Goal: Information Seeking & Learning: Find specific fact

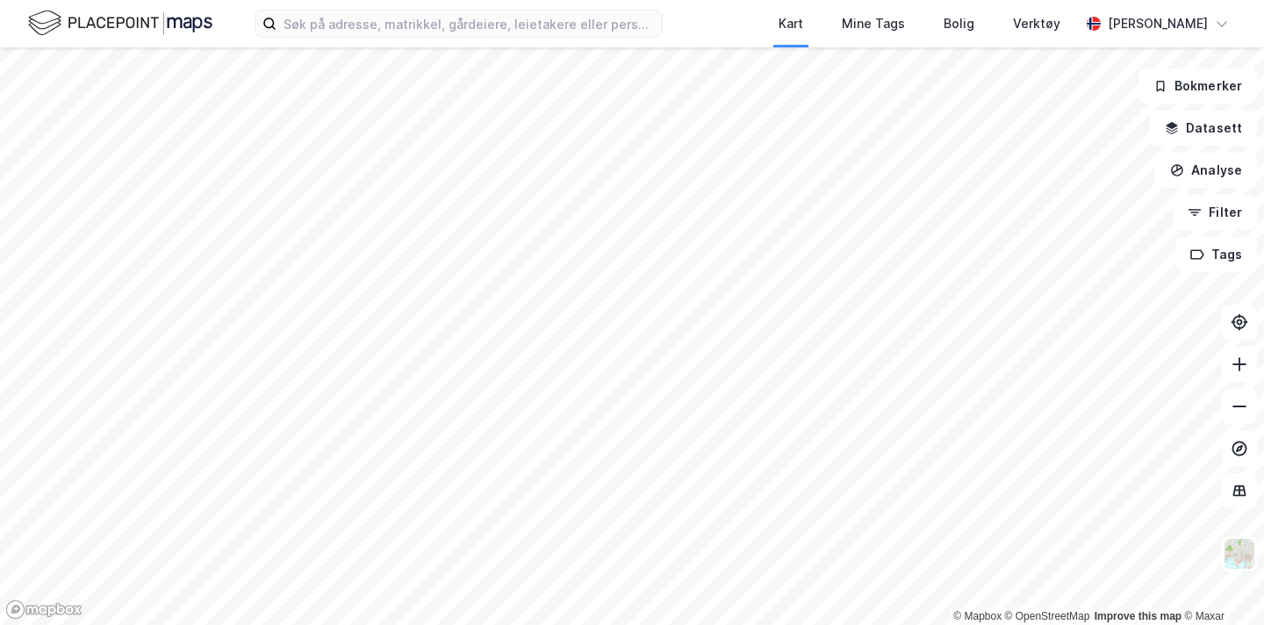
click at [335, 44] on div "Kart Mine Tags Bolig Verktøy [PERSON_NAME]" at bounding box center [632, 23] width 1264 height 47
click at [335, 33] on input at bounding box center [469, 24] width 385 height 26
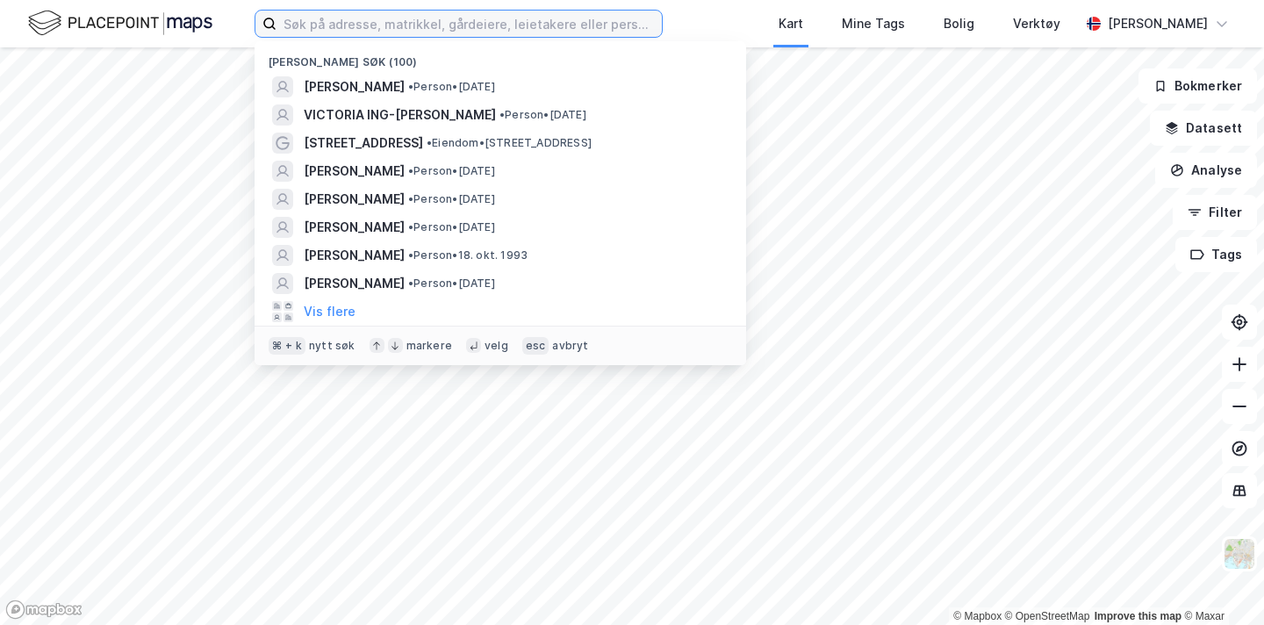
paste input "[STREET_ADDRESS],"
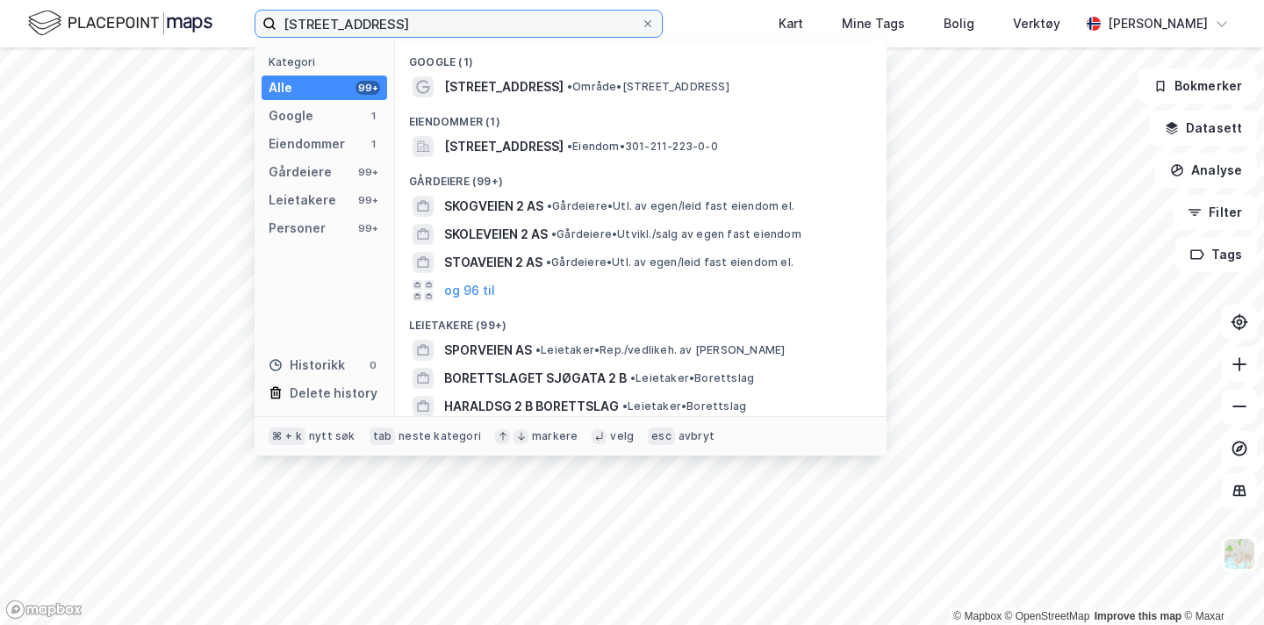
type input "[STREET_ADDRESS]"
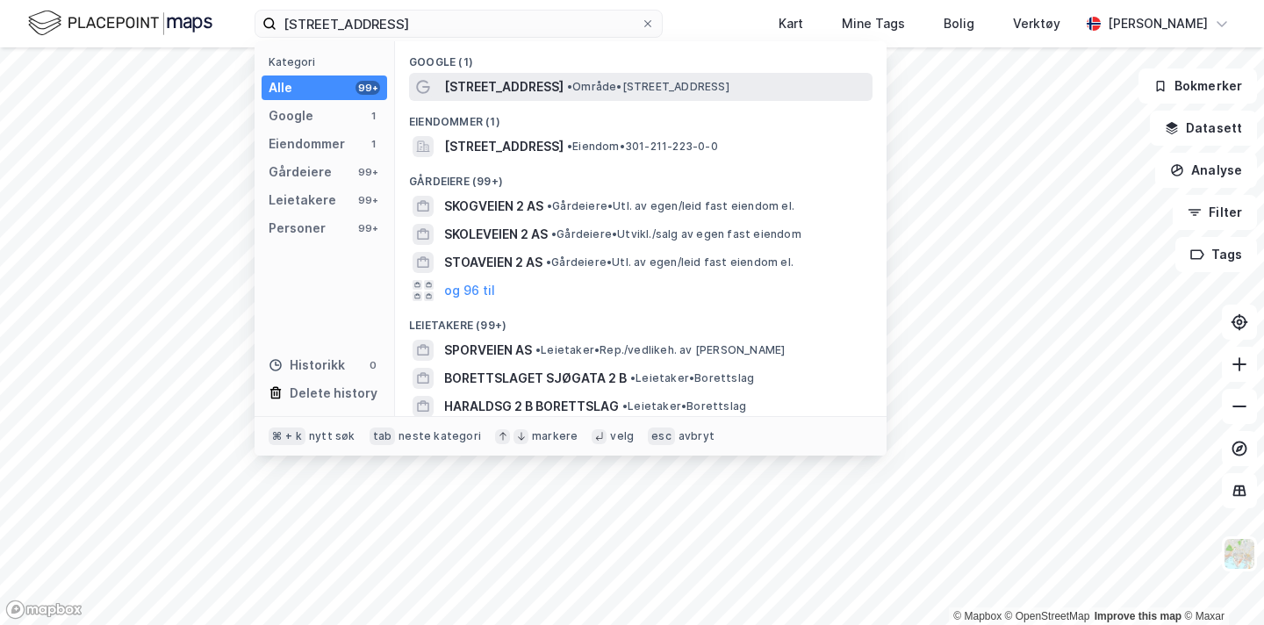
click at [567, 86] on span "•" at bounding box center [569, 86] width 5 height 13
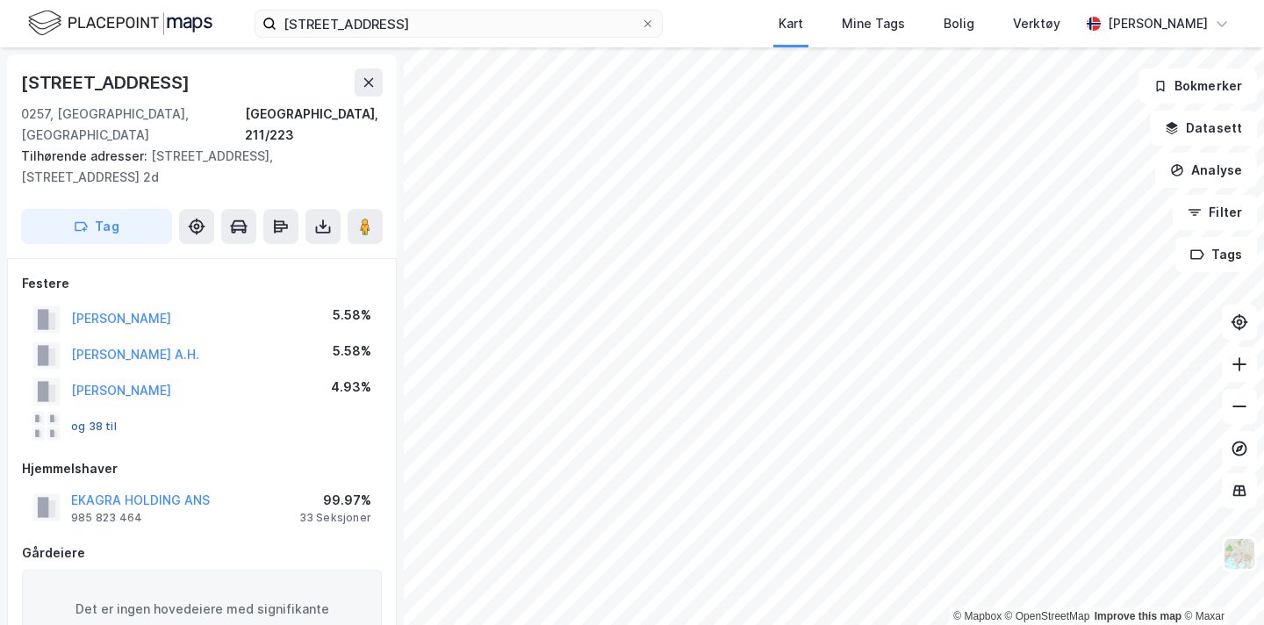
click at [0, 0] on button "og 38 til" at bounding box center [0, 0] width 0 height 0
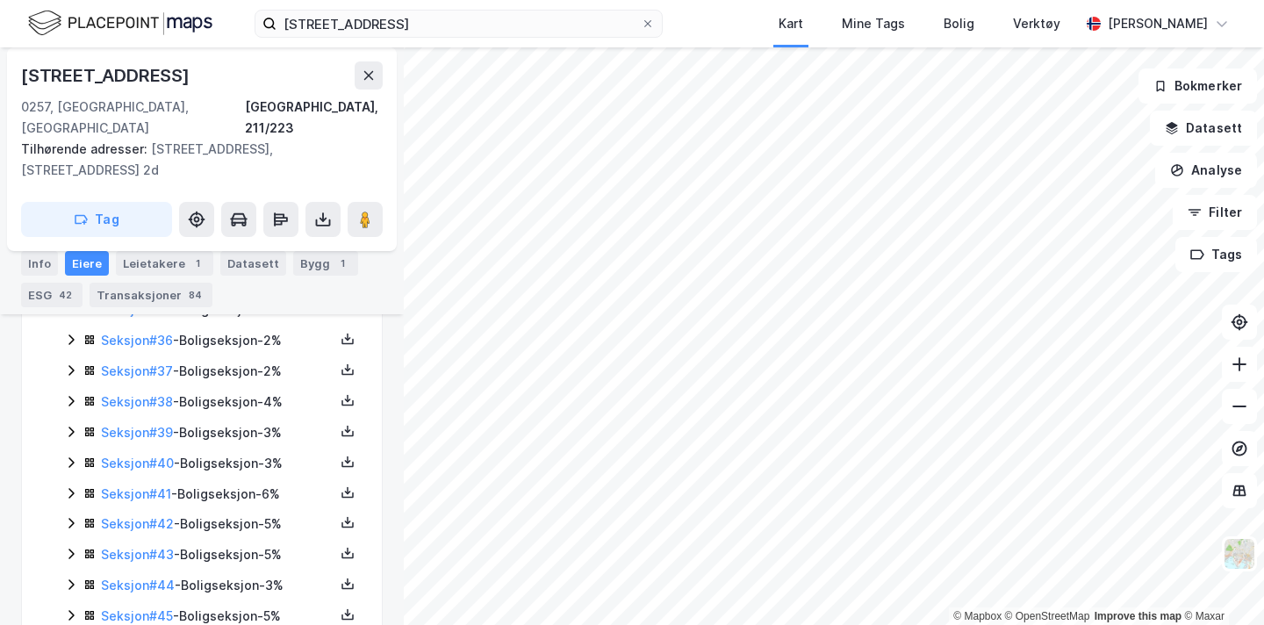
scroll to position [1312, 0]
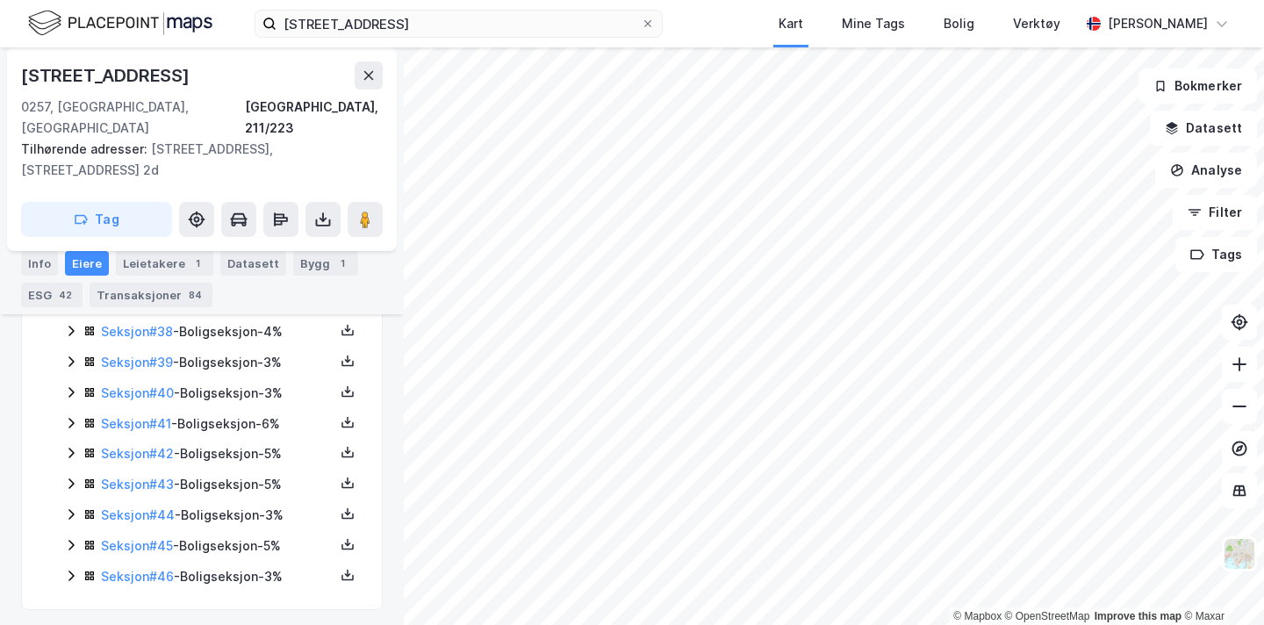
click at [76, 569] on icon at bounding box center [71, 576] width 14 height 14
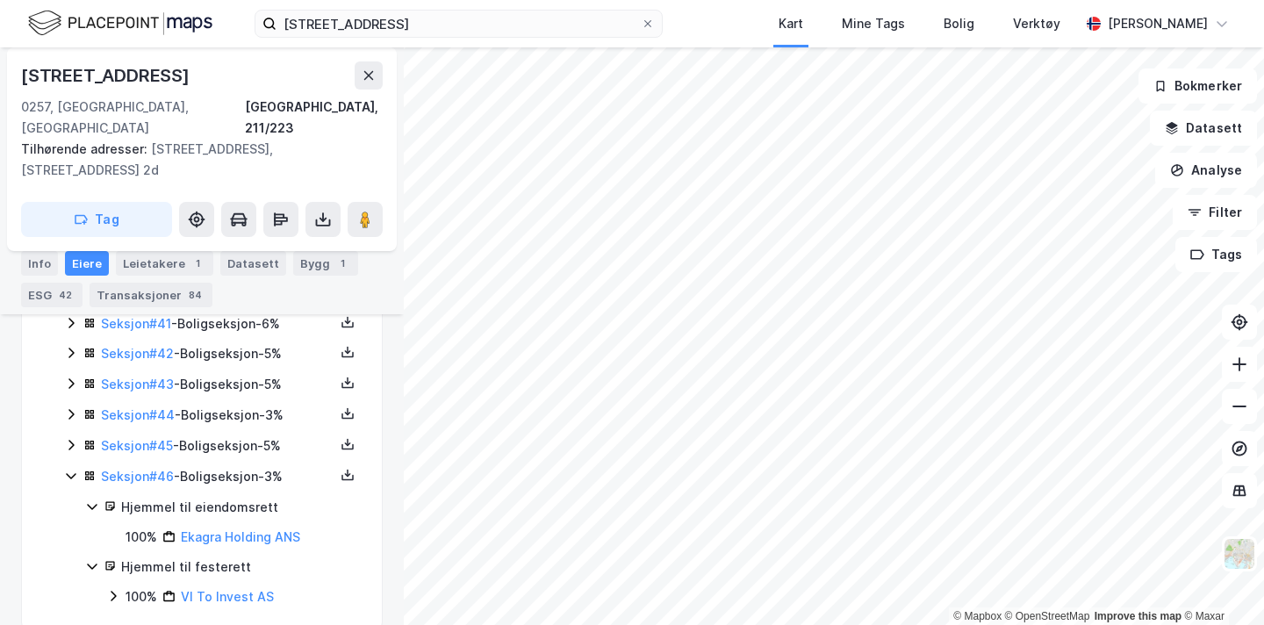
scroll to position [1432, 0]
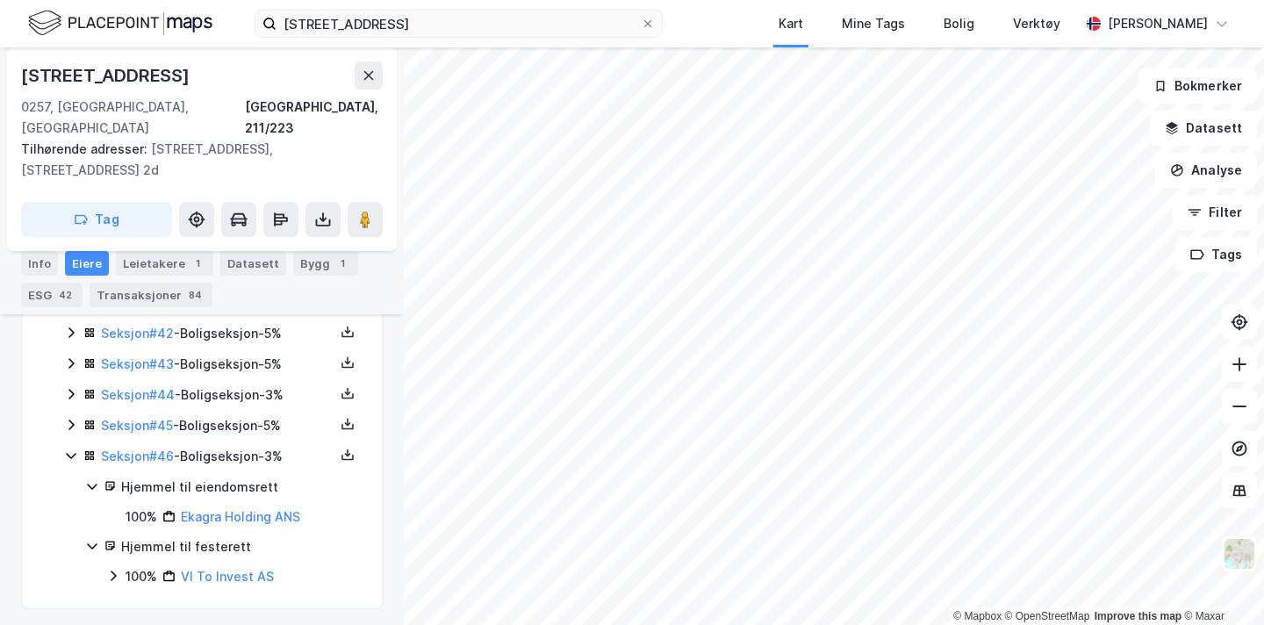
click at [68, 418] on icon at bounding box center [71, 425] width 14 height 14
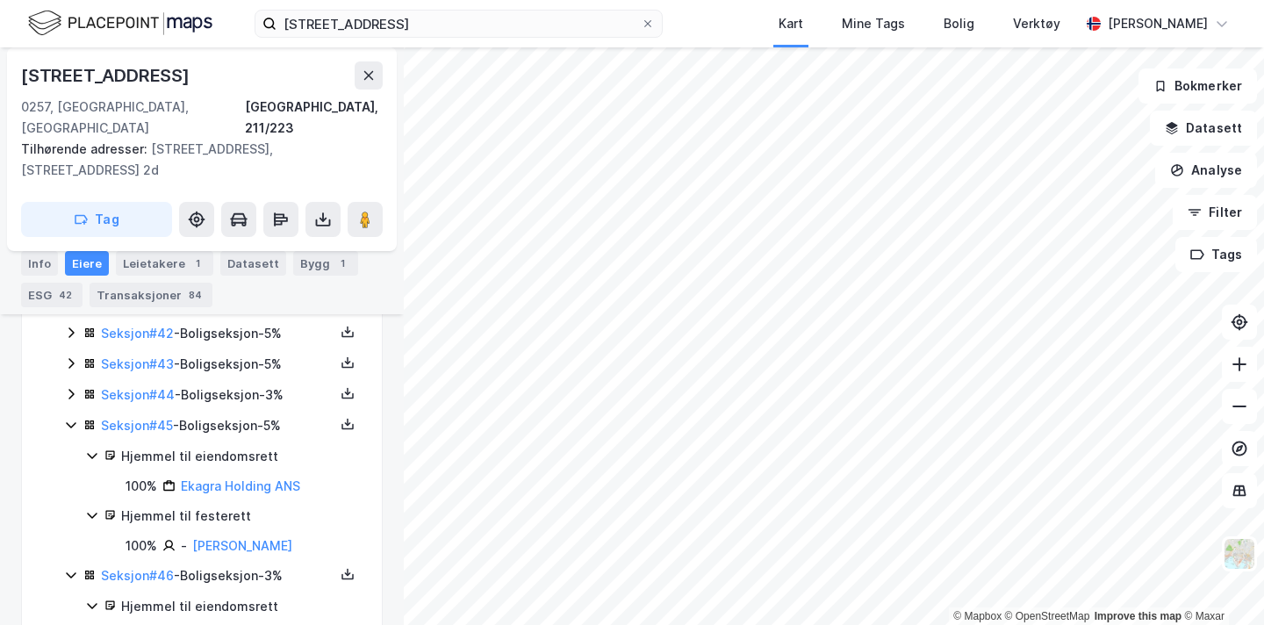
click at [72, 390] on icon at bounding box center [70, 395] width 5 height 11
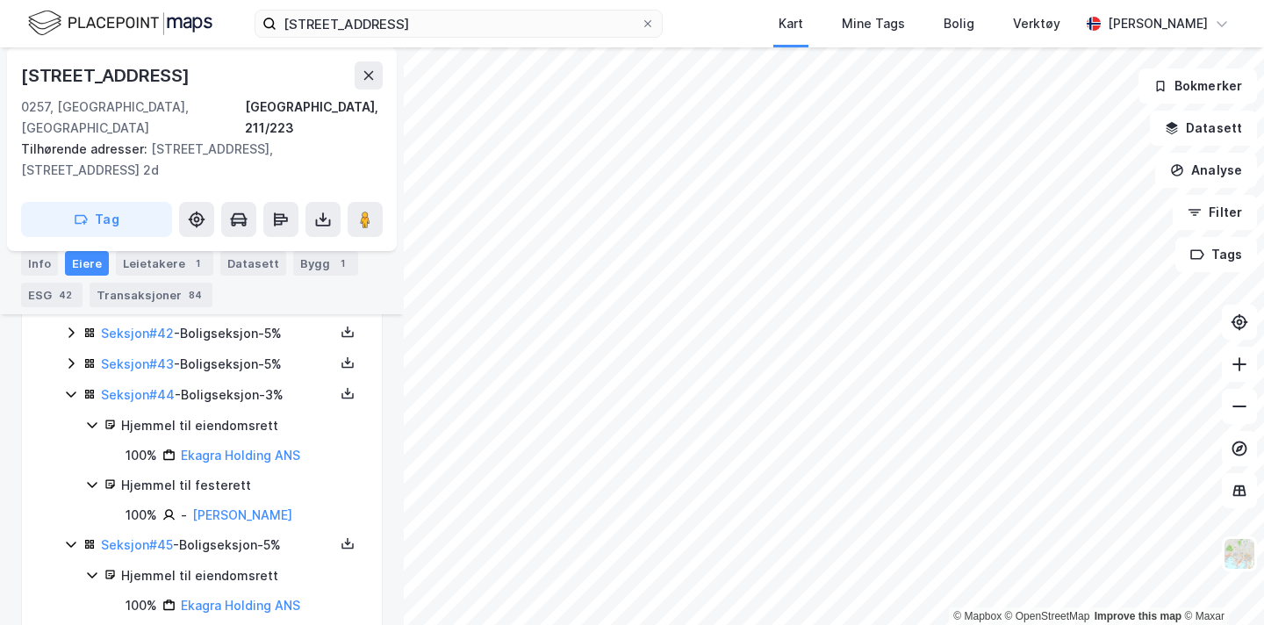
click at [69, 359] on icon at bounding box center [70, 364] width 5 height 11
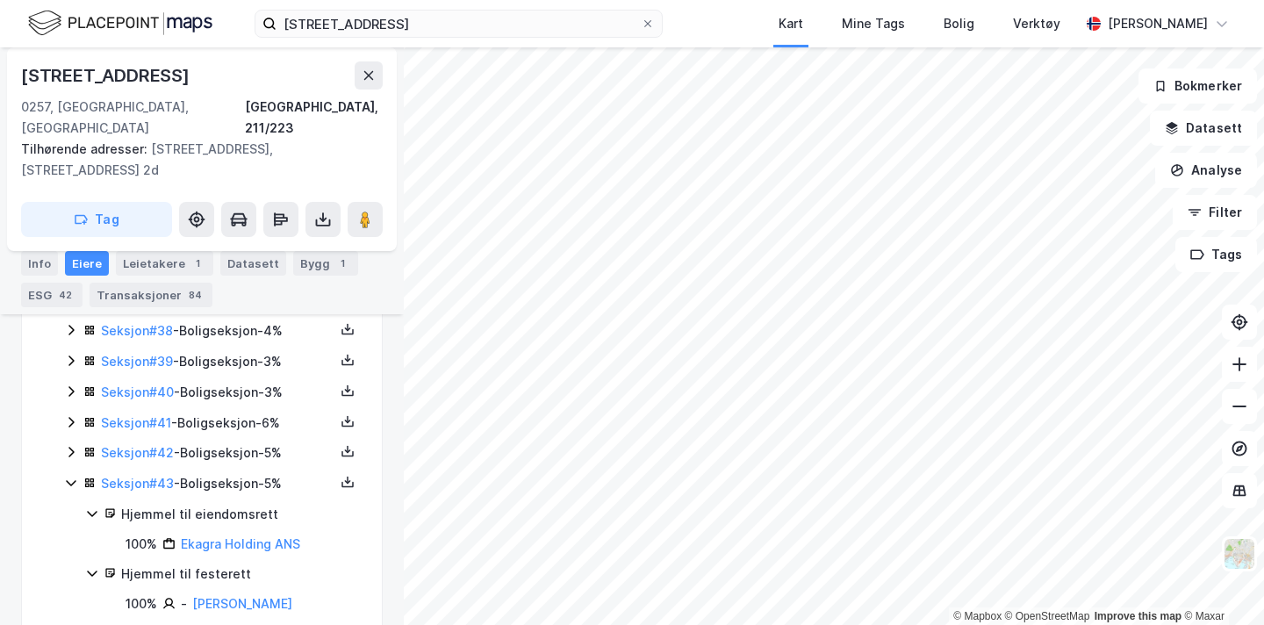
scroll to position [1312, 0]
click at [74, 447] on icon at bounding box center [71, 453] width 14 height 14
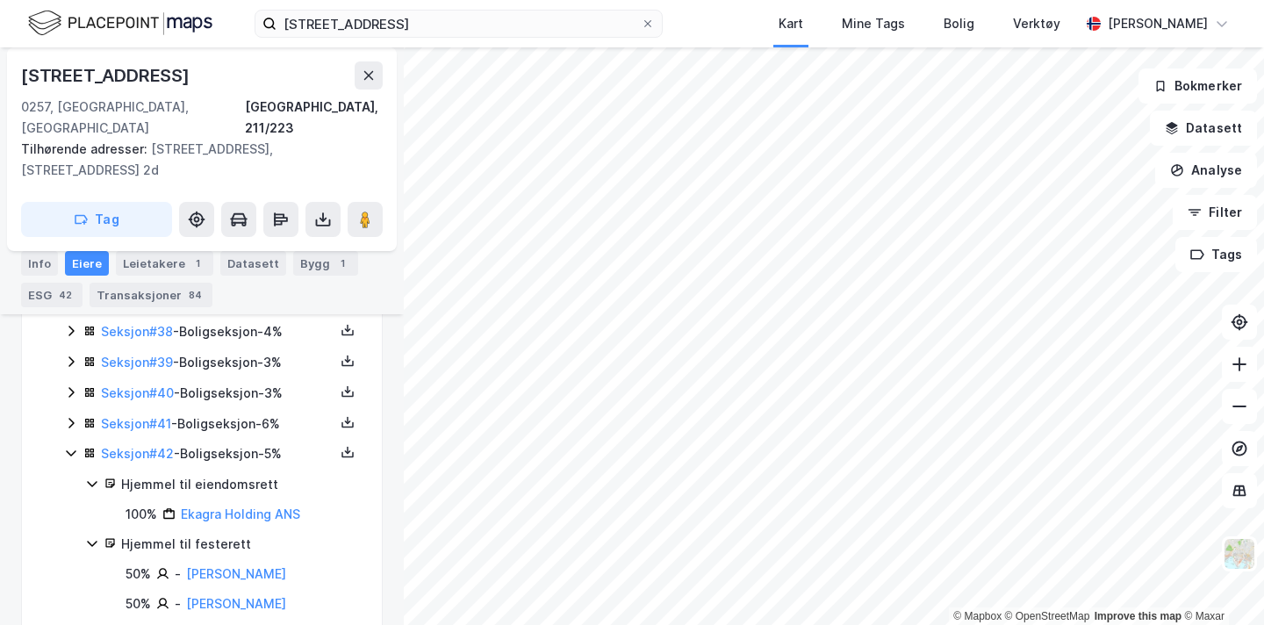
click at [71, 418] on icon at bounding box center [70, 423] width 5 height 11
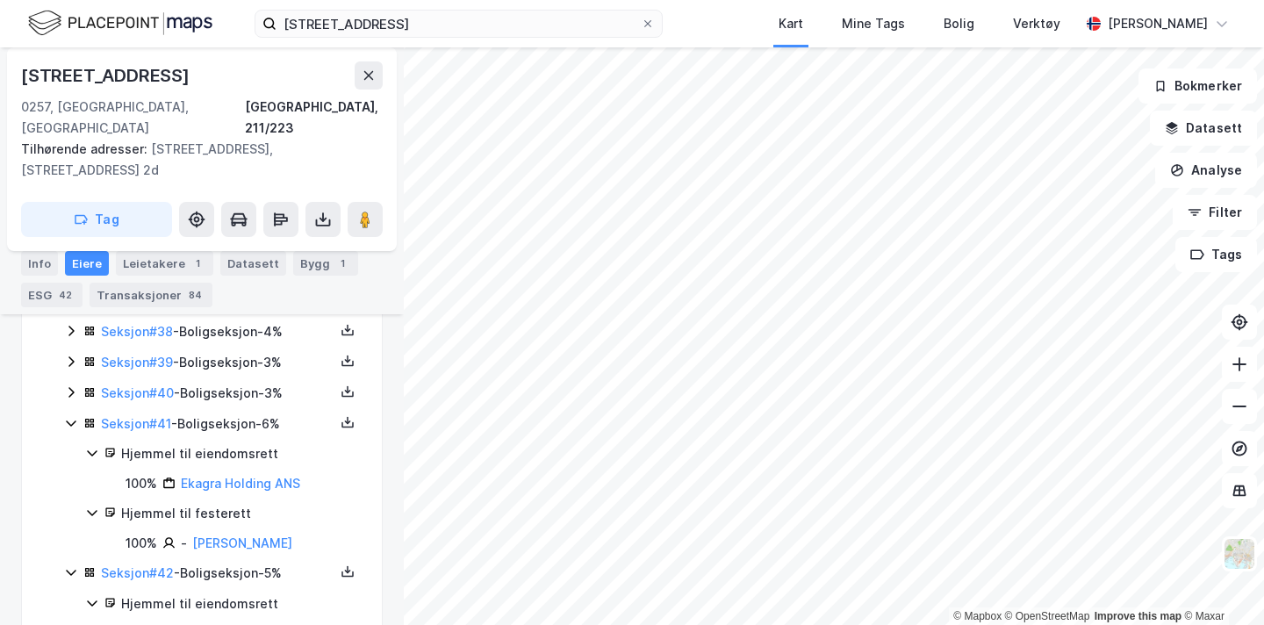
click at [74, 387] on icon at bounding box center [71, 392] width 14 height 14
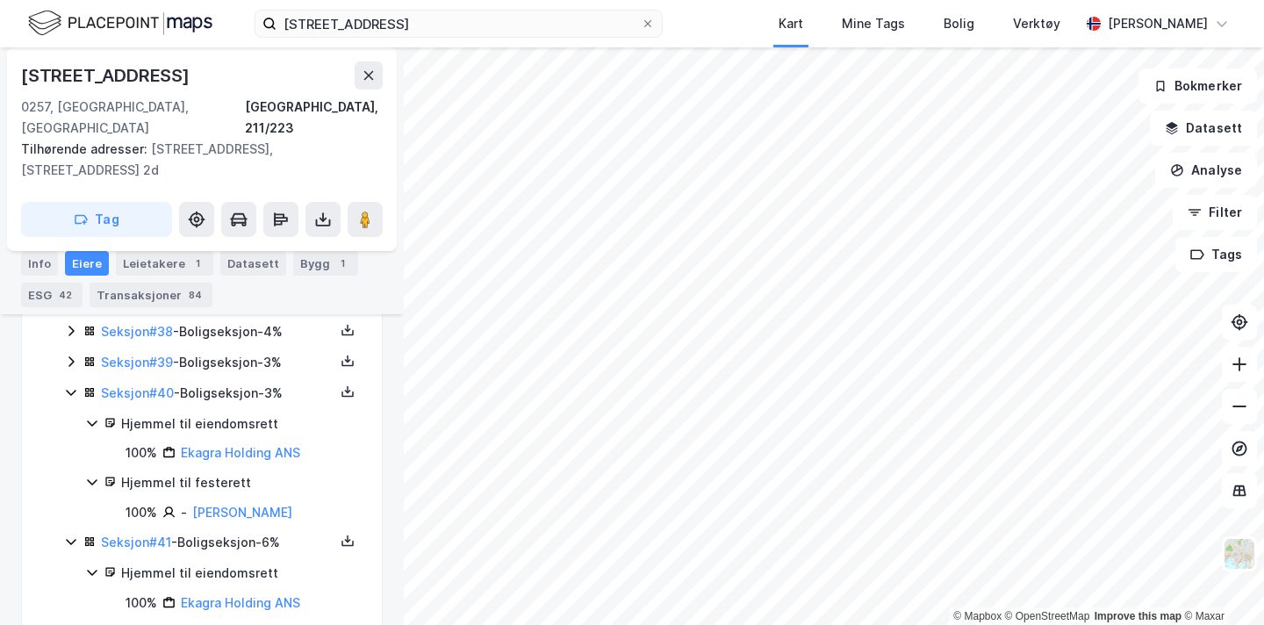
click at [75, 358] on icon at bounding box center [71, 362] width 14 height 14
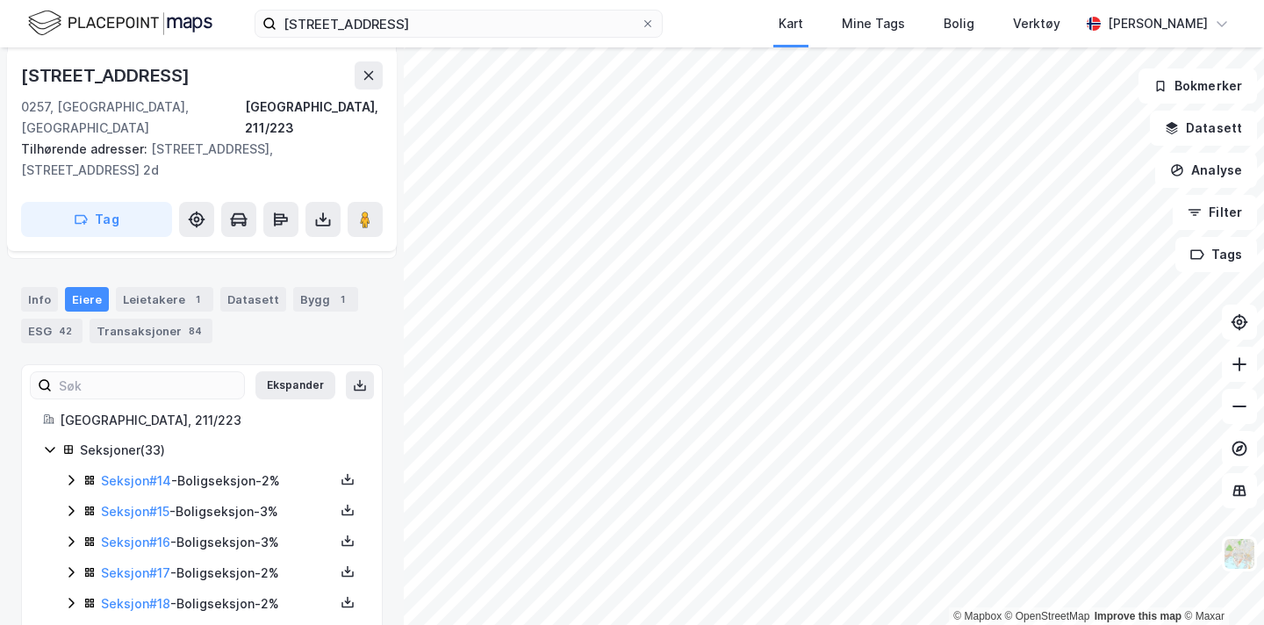
scroll to position [425, 0]
click at [315, 372] on button "Ekspander" at bounding box center [295, 386] width 80 height 28
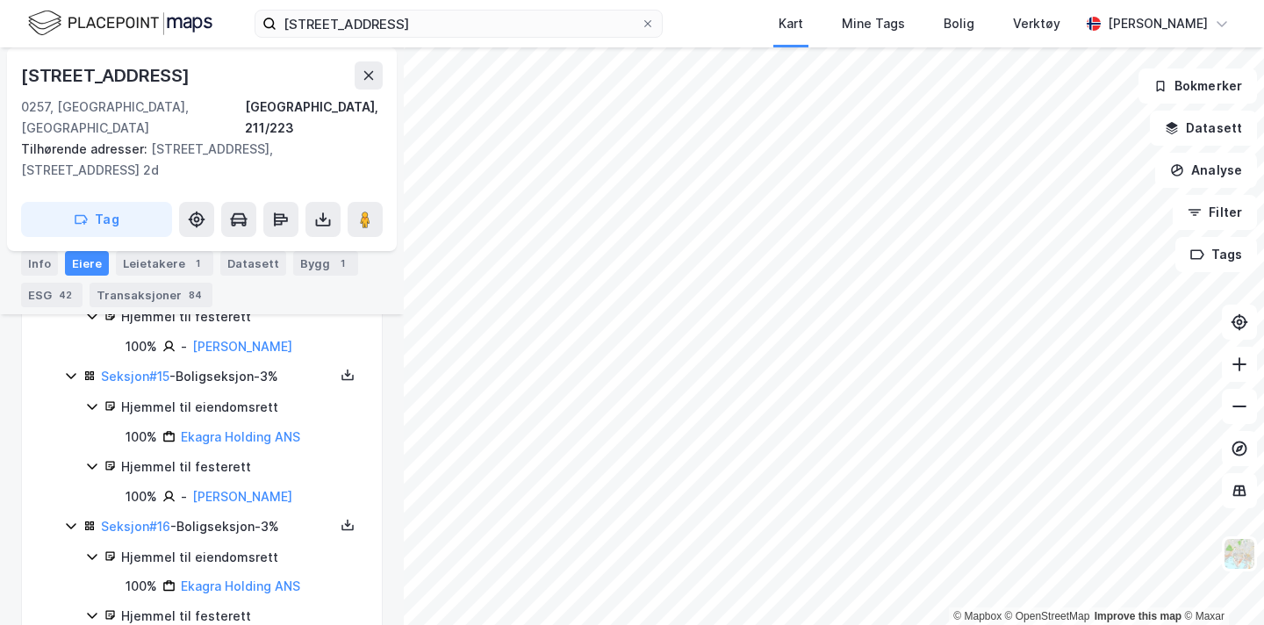
scroll to position [677, 0]
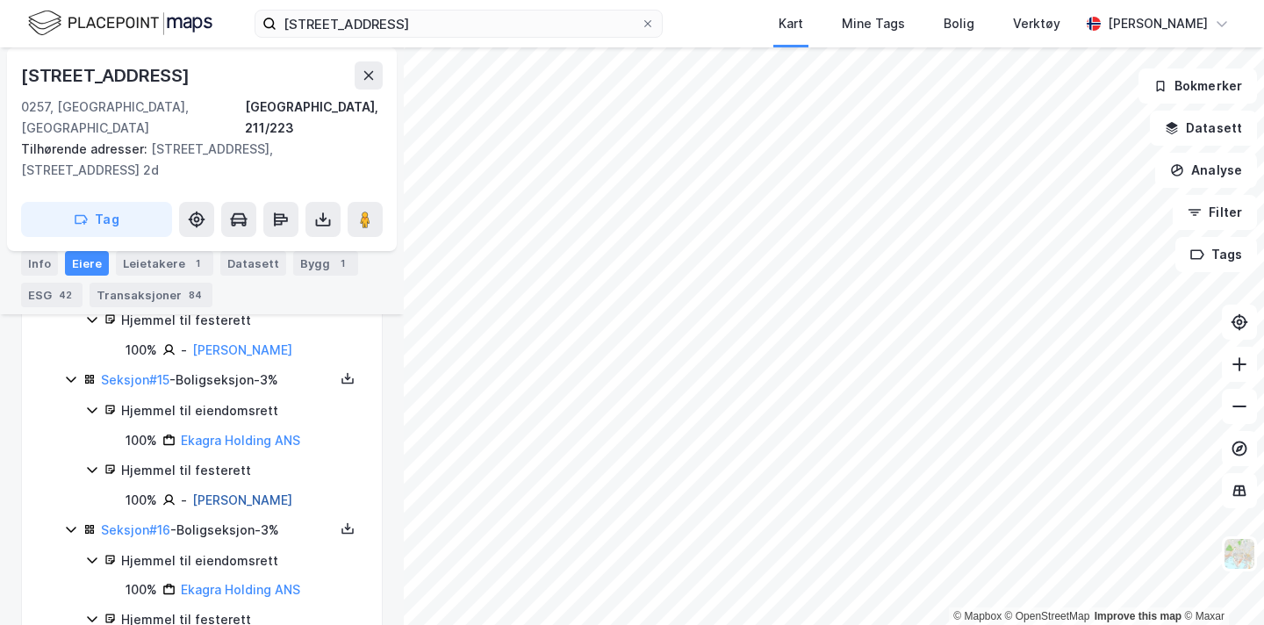
click at [226, 493] on link "[PERSON_NAME]" at bounding box center [242, 500] width 100 height 15
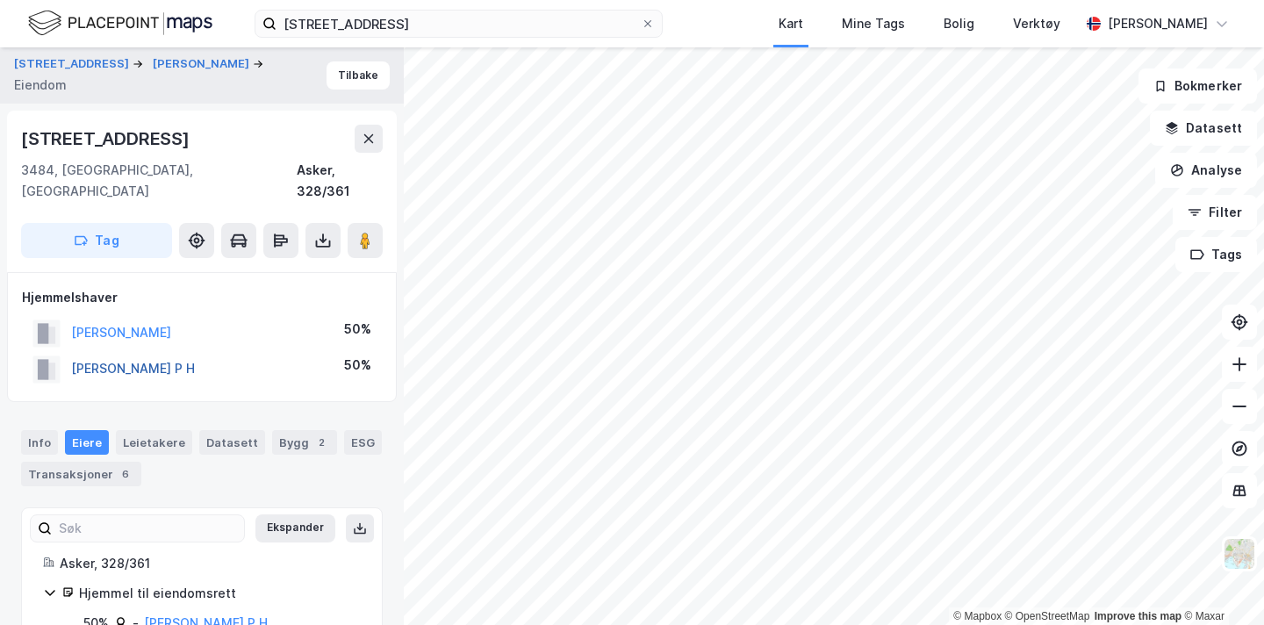
click at [0, 0] on button "[PERSON_NAME] P H" at bounding box center [0, 0] width 0 height 0
